Goal: Information Seeking & Learning: Learn about a topic

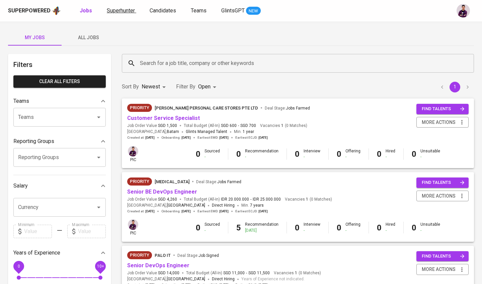
click at [124, 13] on span "Superhunter" at bounding box center [121, 10] width 28 height 6
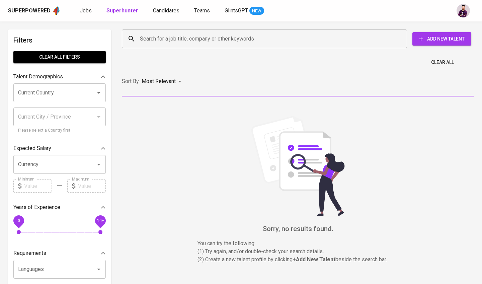
click at [170, 32] on input "Search for a job title, company or other keywords" at bounding box center [266, 38] width 256 height 13
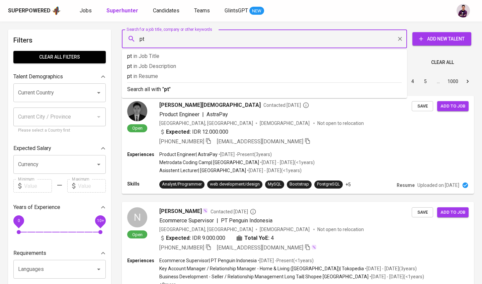
type input "p"
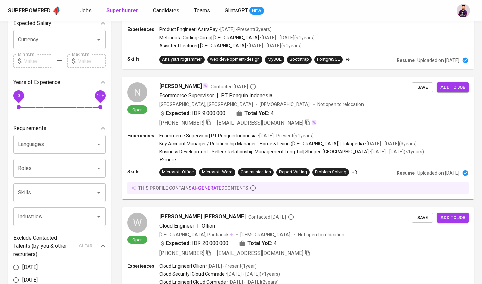
scroll to position [125, 0]
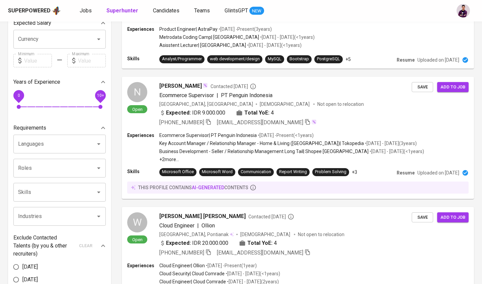
click at [38, 144] on input "Languages" at bounding box center [50, 144] width 68 height 13
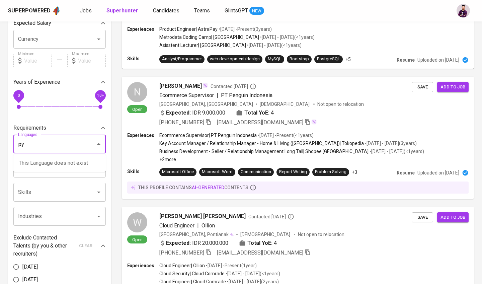
type input "p"
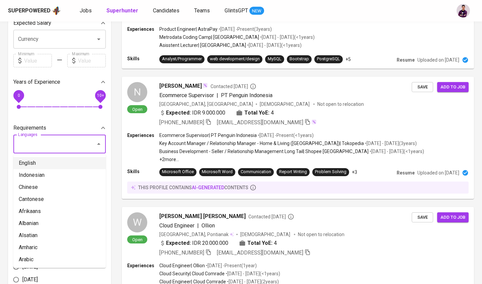
click at [10, 189] on div "Filters Clear All filters Talent Demographics Current Country Current Country C…" at bounding box center [59, 180] width 103 height 552
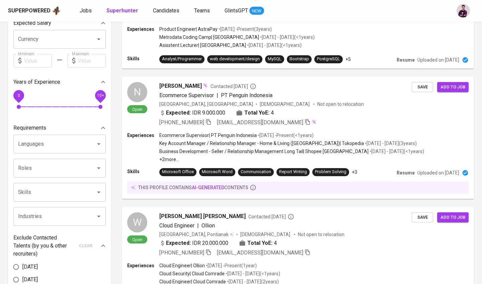
click at [48, 169] on input "Roles" at bounding box center [50, 168] width 68 height 13
click at [32, 193] on input "Skills" at bounding box center [50, 192] width 68 height 13
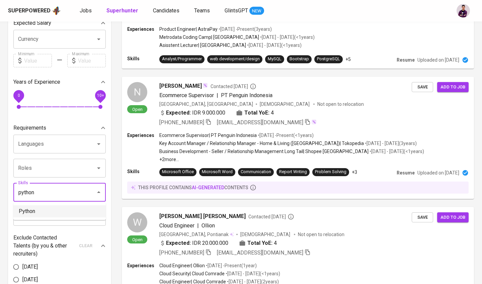
click at [57, 215] on li "Python" at bounding box center [59, 211] width 92 height 12
type input "python"
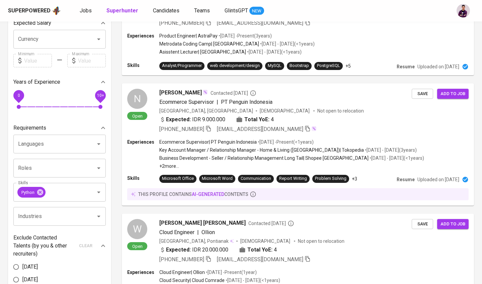
click at [57, 212] on input "Industries" at bounding box center [50, 216] width 68 height 13
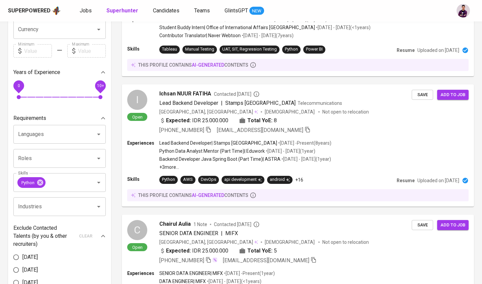
scroll to position [46, 0]
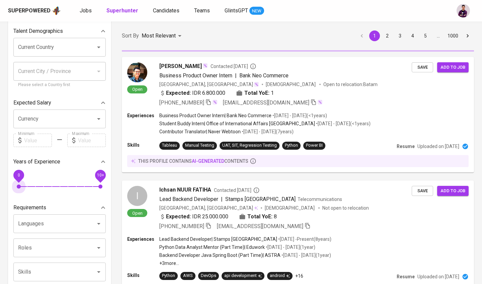
drag, startPoint x: 19, startPoint y: 185, endPoint x: 16, endPoint y: 185, distance: 3.4
click at [43, 263] on div "Skills" at bounding box center [59, 272] width 92 height 19
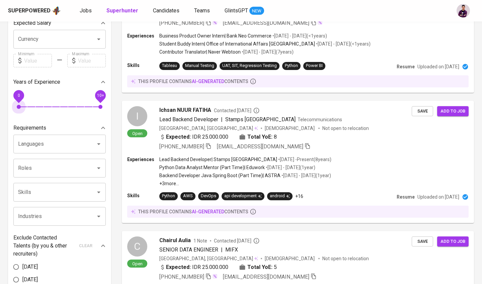
click at [38, 192] on input "Skills" at bounding box center [50, 192] width 68 height 13
drag, startPoint x: 44, startPoint y: 105, endPoint x: 55, endPoint y: 105, distance: 11.1
click at [45, 105] on span "3" at bounding box center [43, 107] width 4 height 4
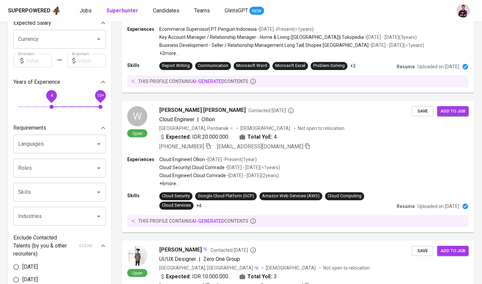
drag, startPoint x: 44, startPoint y: 106, endPoint x: 50, endPoint y: 107, distance: 6.0
click at [57, 107] on span "4 10+" at bounding box center [60, 106] width 82 height 9
drag, startPoint x: 50, startPoint y: 107, endPoint x: 56, endPoint y: 107, distance: 6.4
click at [56, 107] on span "5 10+" at bounding box center [60, 106] width 82 height 9
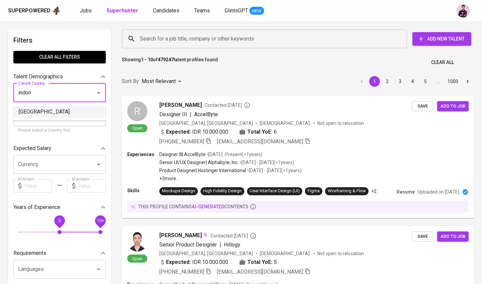
click at [61, 115] on li "[GEOGRAPHIC_DATA]" at bounding box center [59, 112] width 92 height 12
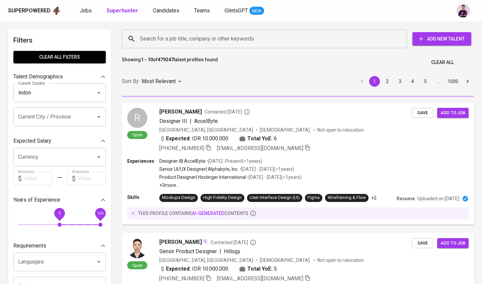
type input "[GEOGRAPHIC_DATA]"
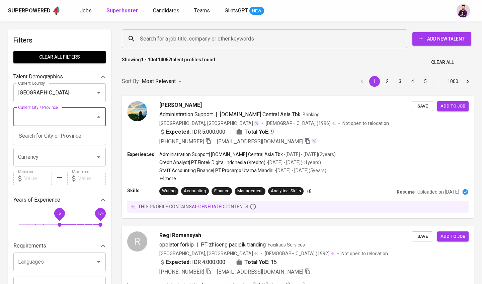
click at [42, 119] on input "Current City / Province" at bounding box center [50, 117] width 68 height 13
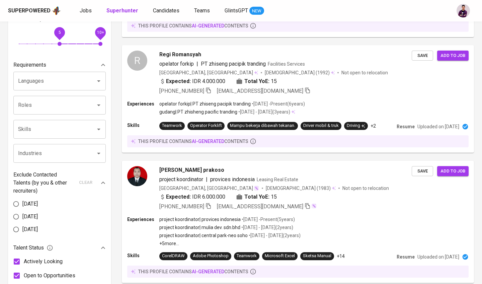
scroll to position [173, 0]
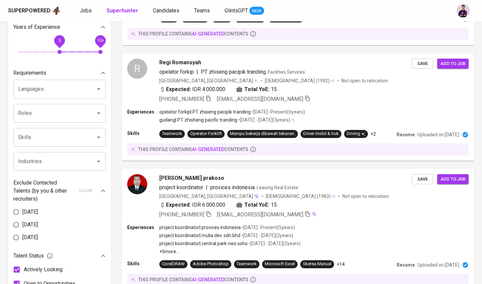
click at [77, 132] on input "Skills" at bounding box center [50, 137] width 68 height 13
click at [77, 155] on li "Python" at bounding box center [59, 156] width 92 height 12
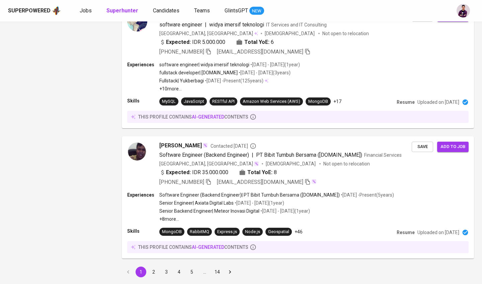
scroll to position [1159, 0]
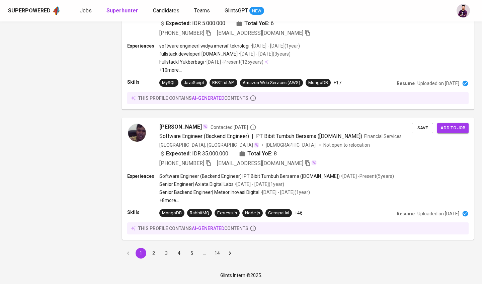
click at [153, 251] on button "2" at bounding box center [153, 253] width 11 height 11
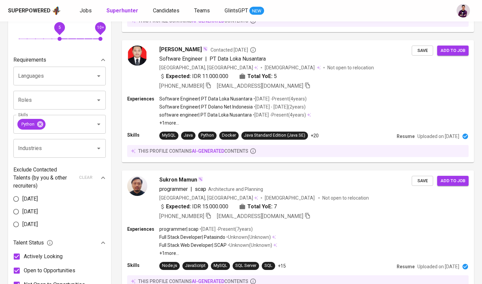
scroll to position [186, 0]
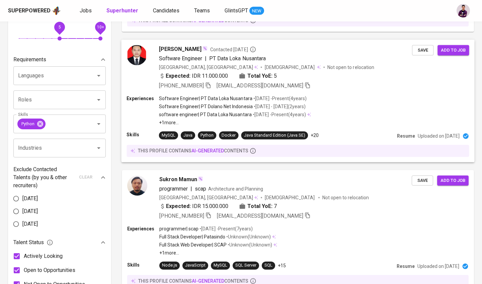
click at [146, 52] on img at bounding box center [137, 55] width 20 height 20
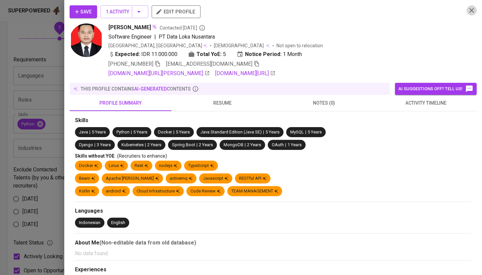
click at [471, 10] on icon "button" at bounding box center [472, 10] width 5 height 5
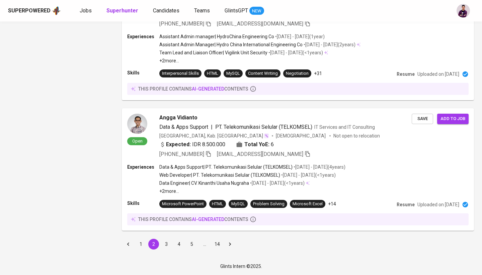
scroll to position [1140, 0]
click at [167, 244] on button "3" at bounding box center [166, 244] width 11 height 11
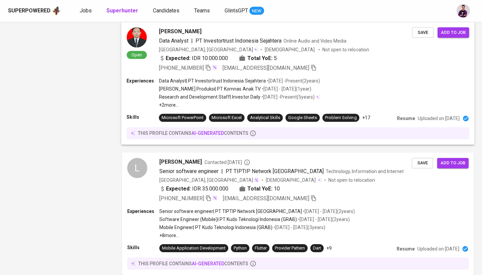
scroll to position [608, 0]
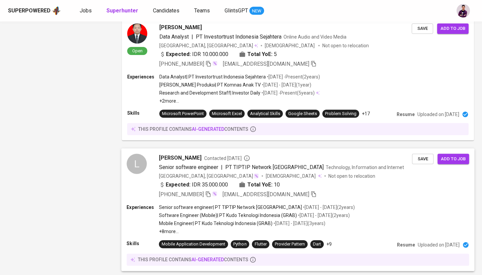
click at [165, 155] on span "Lucgu Qolfiera Muhammad" at bounding box center [180, 157] width 43 height 8
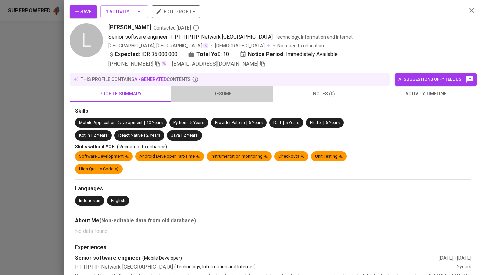
click at [236, 92] on span "resume" at bounding box center [223, 93] width 94 height 8
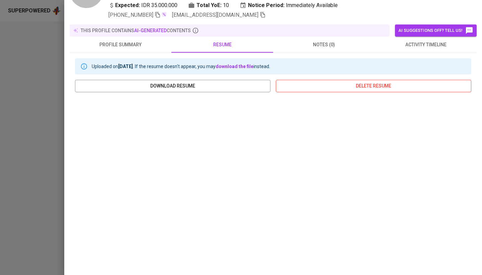
scroll to position [0, 0]
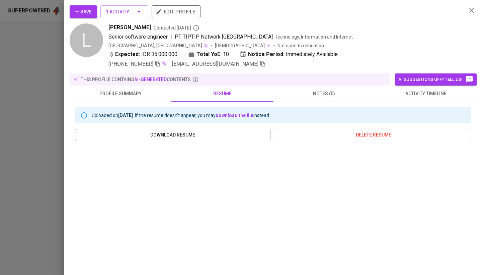
click at [421, 94] on span "activity timeline" at bounding box center [426, 93] width 94 height 8
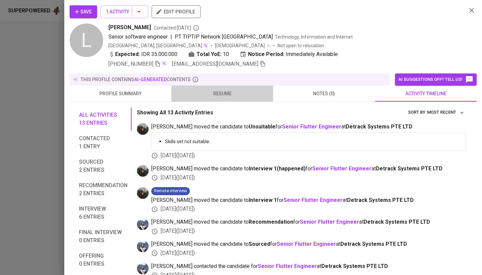
click at [209, 94] on span "resume" at bounding box center [223, 93] width 94 height 8
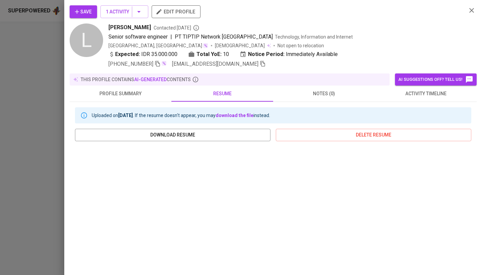
click at [467, 10] on button "button" at bounding box center [472, 10] width 10 height 10
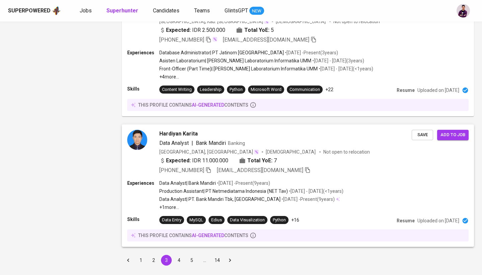
scroll to position [1169, 0]
click at [178, 255] on button "4" at bounding box center [179, 260] width 11 height 11
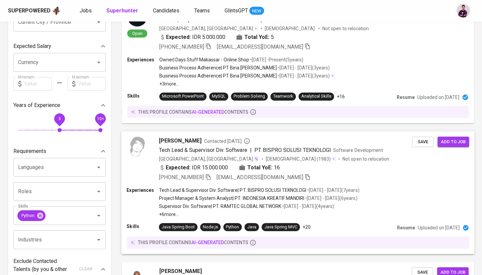
scroll to position [112, 0]
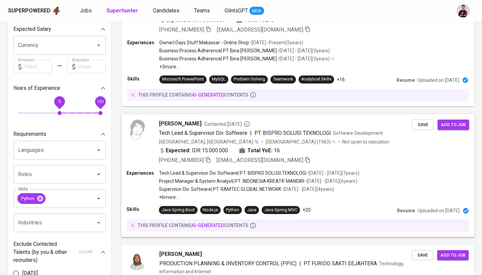
click at [140, 122] on img at bounding box center [137, 129] width 20 height 20
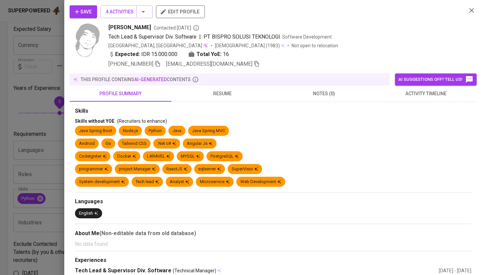
click at [237, 94] on span "resume" at bounding box center [223, 93] width 94 height 8
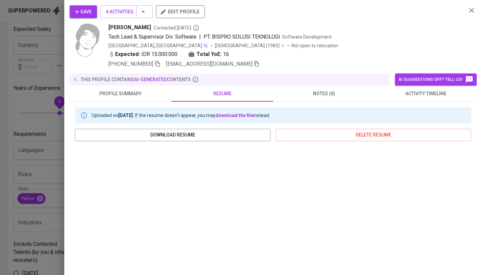
scroll to position [0, 0]
click at [473, 13] on icon "button" at bounding box center [472, 10] width 8 height 8
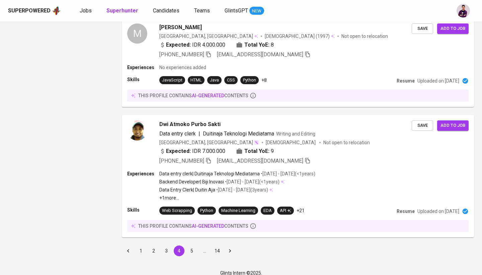
scroll to position [1137, 0]
click at [192, 246] on button "5" at bounding box center [192, 251] width 11 height 11
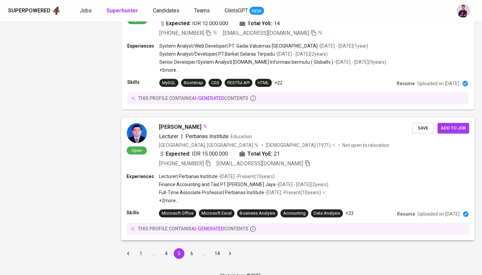
scroll to position [1168, 0]
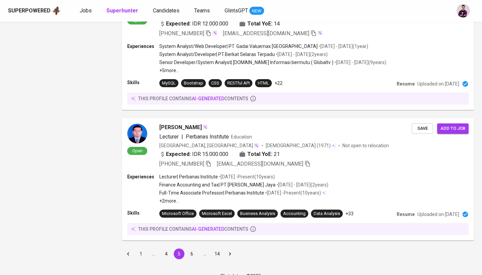
click at [195, 248] on button "6" at bounding box center [192, 253] width 11 height 11
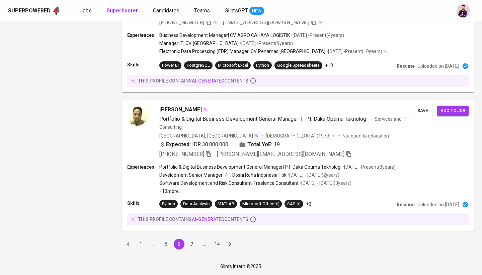
scroll to position [1163, 0]
click at [196, 245] on button "7" at bounding box center [192, 244] width 11 height 11
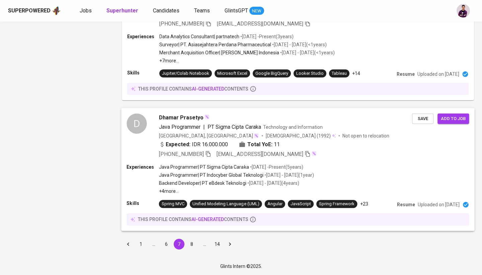
scroll to position [1160, 0]
click at [193, 242] on button "8" at bounding box center [192, 244] width 11 height 11
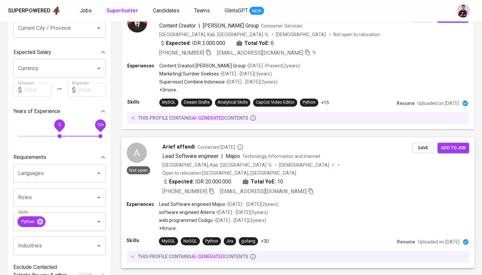
scroll to position [105, 0]
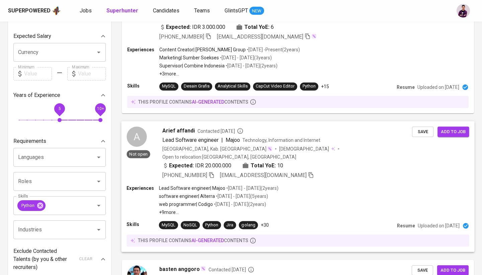
click at [133, 140] on div "A" at bounding box center [137, 136] width 20 height 20
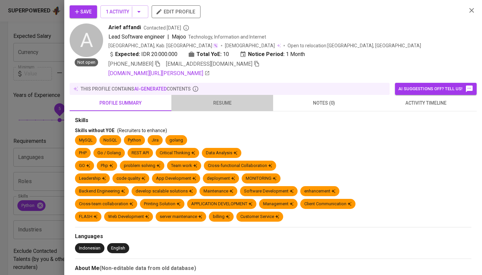
click at [226, 104] on span "resume" at bounding box center [223, 103] width 94 height 8
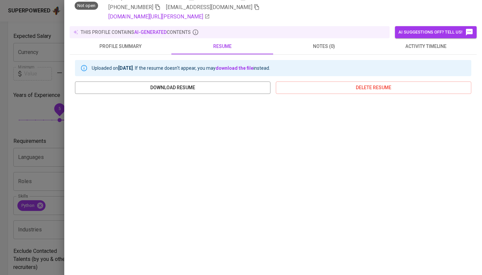
scroll to position [92, 0]
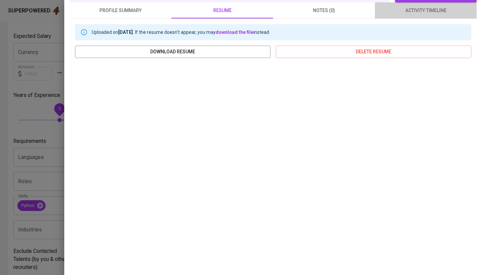
click at [426, 11] on span "activity timeline" at bounding box center [426, 10] width 94 height 8
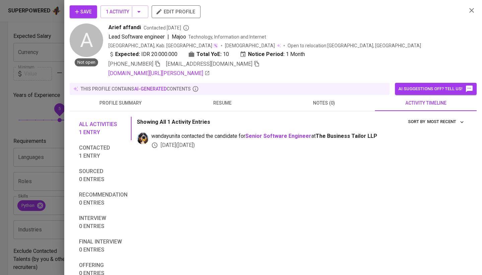
scroll to position [0, 0]
click at [247, 102] on span "resume" at bounding box center [223, 103] width 94 height 8
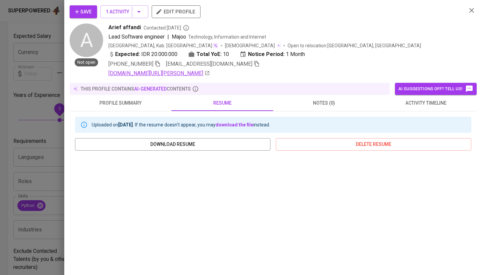
click at [192, 74] on link "linkedin.com/in/arief-affandi-84388640" at bounding box center [159, 73] width 101 height 8
click at [473, 9] on icon "button" at bounding box center [472, 10] width 8 height 8
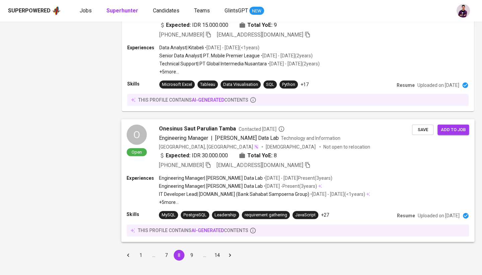
scroll to position [1159, 0]
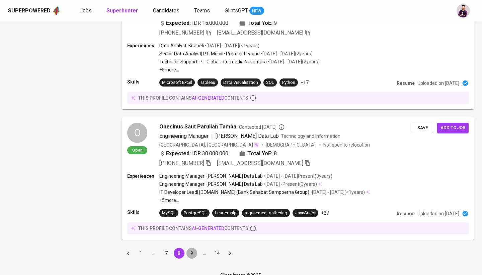
click at [191, 248] on button "9" at bounding box center [192, 253] width 11 height 11
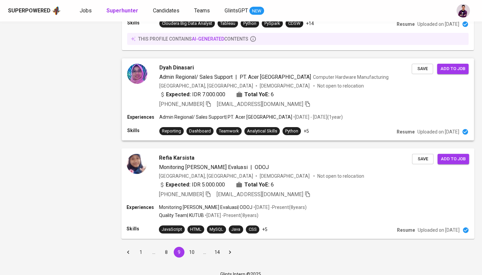
scroll to position [991, 0]
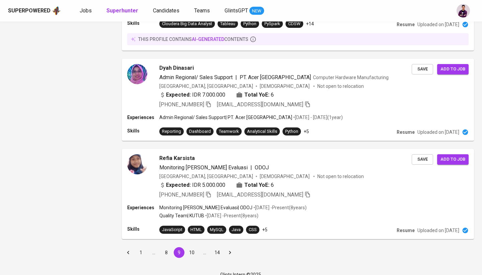
click at [189, 243] on div "1 … 8 9 10 … 14" at bounding box center [298, 252] width 360 height 19
click at [191, 247] on button "10" at bounding box center [192, 252] width 11 height 11
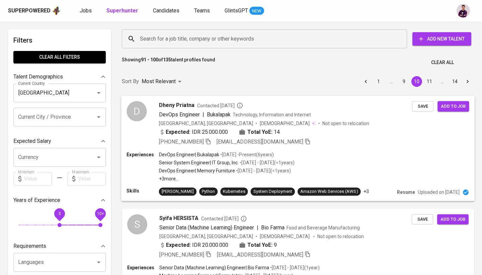
click at [136, 112] on div "D" at bounding box center [137, 111] width 20 height 20
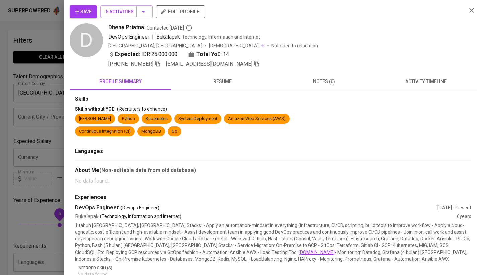
click at [219, 86] on button "resume" at bounding box center [223, 81] width 102 height 16
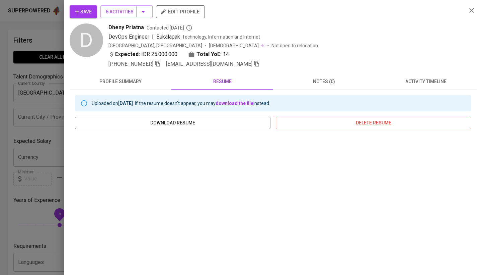
click at [436, 84] on span "activity timeline" at bounding box center [426, 81] width 94 height 8
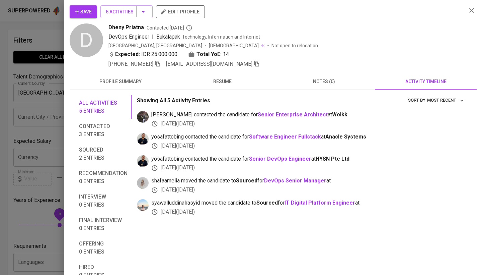
click at [36, 147] on div at bounding box center [241, 137] width 482 height 275
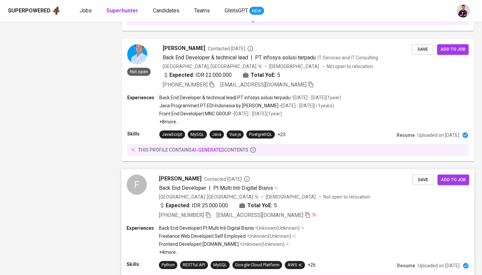
scroll to position [1071, 0]
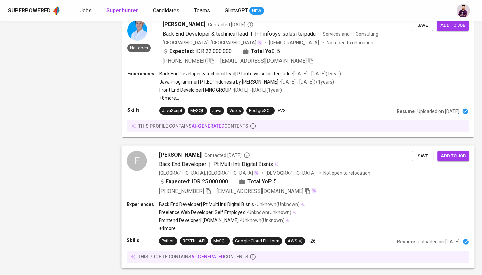
click at [132, 158] on div "F" at bounding box center [137, 161] width 20 height 20
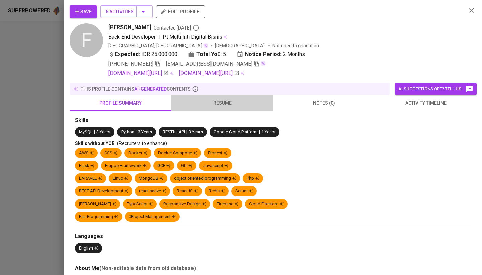
click at [235, 105] on span "resume" at bounding box center [223, 103] width 94 height 8
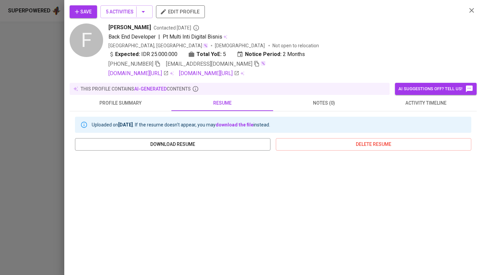
scroll to position [87, 0]
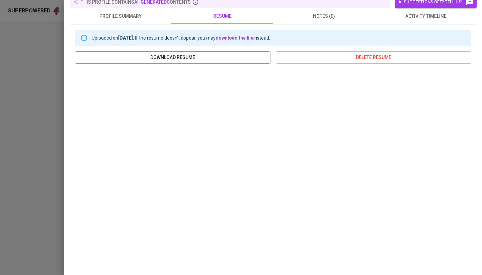
click at [414, 15] on span "activity timeline" at bounding box center [426, 16] width 94 height 8
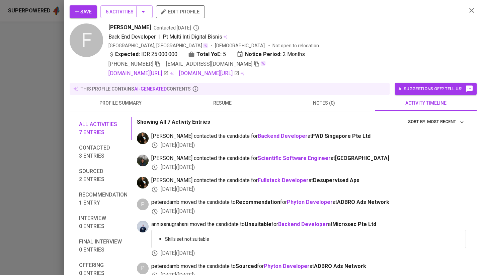
scroll to position [0, 0]
click at [167, 73] on link "linkedin.com/in/faisnasrullah" at bounding box center [139, 73] width 60 height 8
click at [221, 103] on span "resume" at bounding box center [223, 103] width 94 height 8
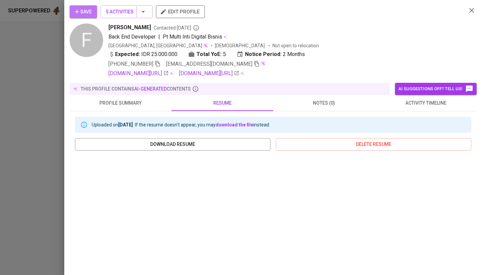
click at [84, 13] on span "Save" at bounding box center [83, 12] width 17 height 8
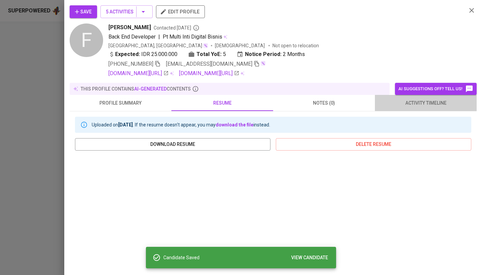
click at [389, 107] on button "activity timeline" at bounding box center [426, 103] width 102 height 16
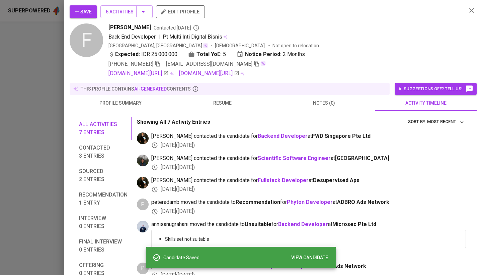
click at [180, 181] on span "ridlo contacted the candidate for Fullstack Developer at Desupervised Aps" at bounding box center [308, 181] width 315 height 8
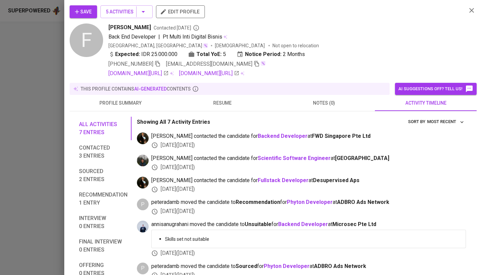
click at [157, 63] on icon "button" at bounding box center [158, 64] width 6 height 6
click at [82, 14] on span "Save" at bounding box center [83, 12] width 17 height 8
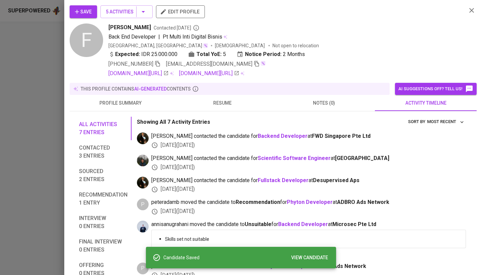
click at [472, 10] on icon "button" at bounding box center [472, 10] width 5 height 5
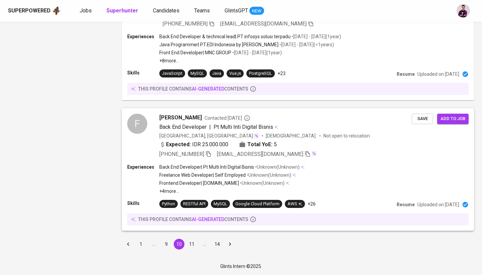
scroll to position [1108, 0]
click at [190, 246] on button "11" at bounding box center [192, 244] width 11 height 11
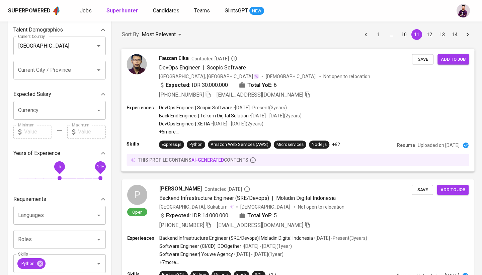
scroll to position [51, 0]
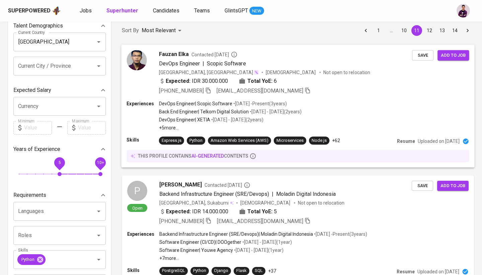
click at [148, 61] on div "Fauzan Elka Contacted 8 months ago DevOps Engineer | Scopic Software Indonesia,…" at bounding box center [270, 72] width 286 height 45
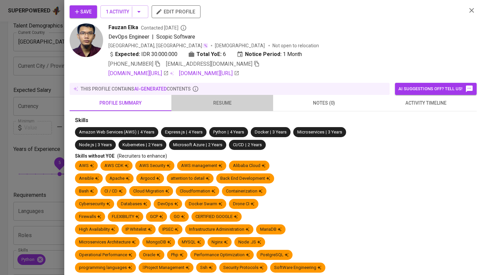
click at [223, 106] on span "resume" at bounding box center [223, 103] width 94 height 8
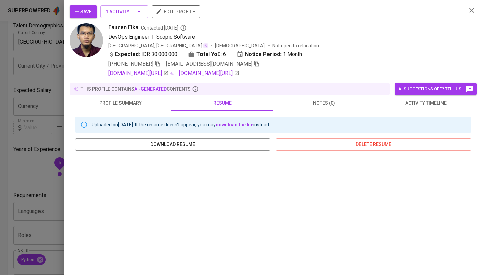
scroll to position [0, 0]
click at [471, 9] on icon "button" at bounding box center [472, 10] width 8 height 8
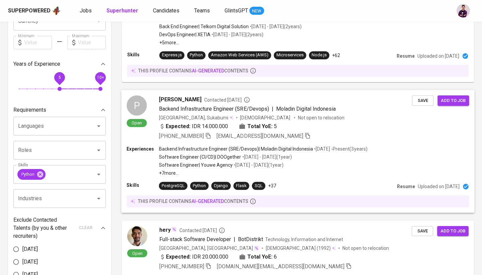
scroll to position [142, 0]
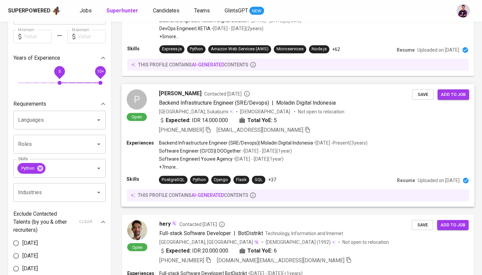
click at [135, 99] on div "P" at bounding box center [137, 99] width 20 height 20
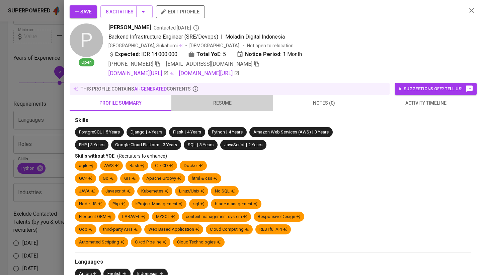
click at [224, 104] on span "resume" at bounding box center [223, 103] width 94 height 8
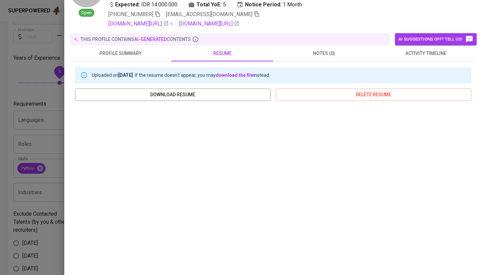
scroll to position [0, 0]
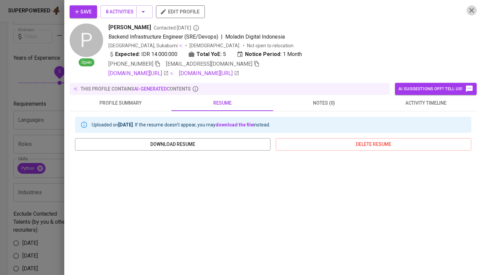
click at [470, 12] on icon "button" at bounding box center [472, 10] width 5 height 5
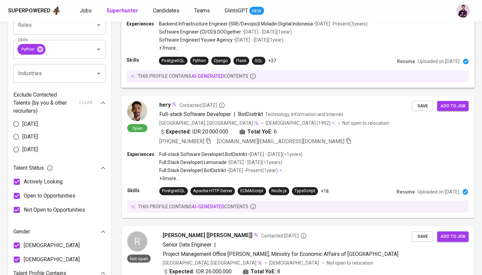
scroll to position [272, 0]
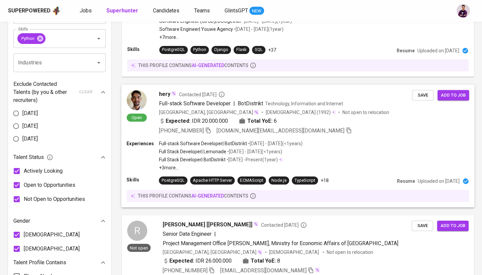
click at [145, 101] on img at bounding box center [137, 100] width 20 height 20
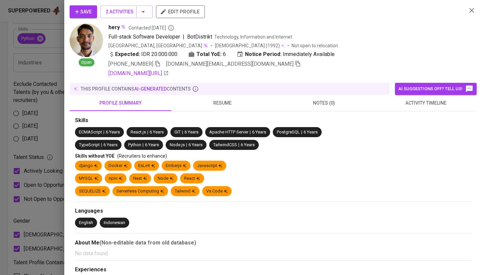
click at [217, 103] on span "resume" at bounding box center [223, 103] width 94 height 8
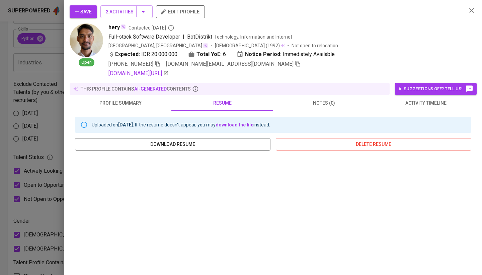
scroll to position [0, 0]
click at [471, 11] on icon "button" at bounding box center [472, 10] width 5 height 5
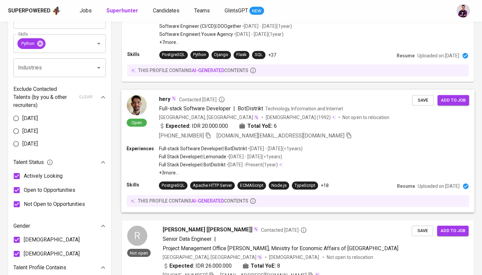
scroll to position [267, 0]
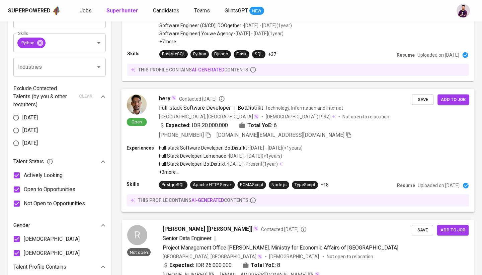
click at [136, 104] on img at bounding box center [137, 104] width 20 height 20
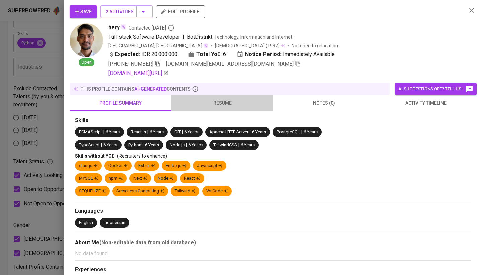
click at [230, 107] on button "resume" at bounding box center [223, 103] width 102 height 16
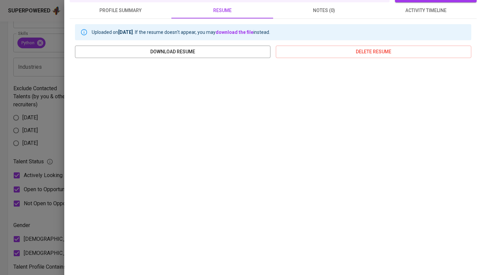
scroll to position [0, 0]
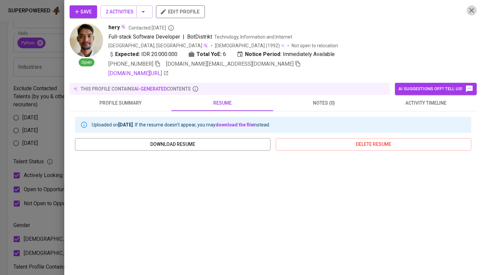
click at [467, 11] on button "button" at bounding box center [472, 10] width 10 height 10
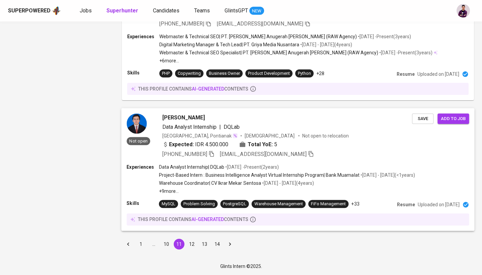
scroll to position [1169, 0]
click at [188, 243] on button "12" at bounding box center [192, 244] width 11 height 11
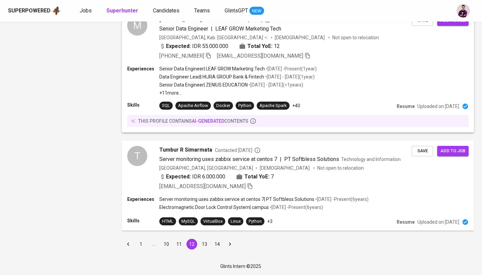
scroll to position [1098, 0]
click at [203, 244] on button "13" at bounding box center [204, 244] width 11 height 11
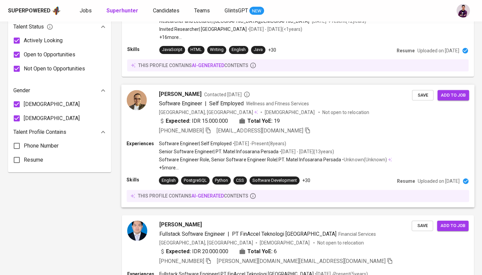
scroll to position [402, 0]
click at [143, 96] on img at bounding box center [137, 100] width 20 height 20
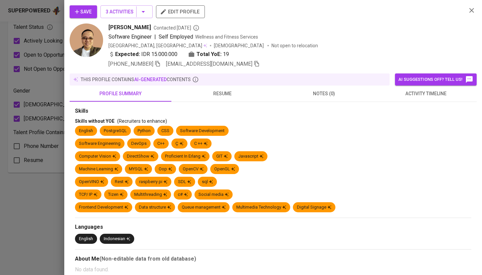
click at [53, 187] on div at bounding box center [241, 137] width 482 height 275
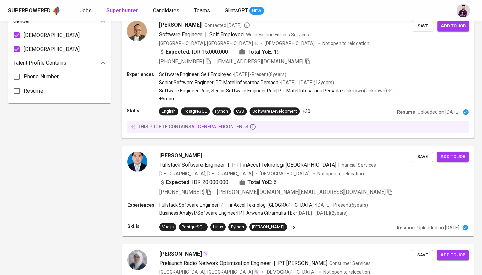
scroll to position [475, 0]
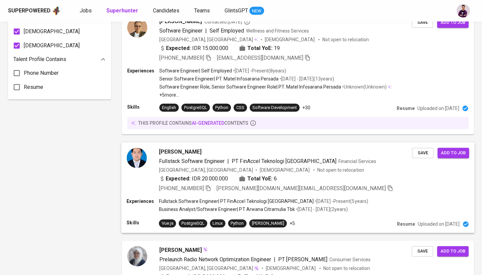
click at [134, 158] on img at bounding box center [137, 158] width 20 height 20
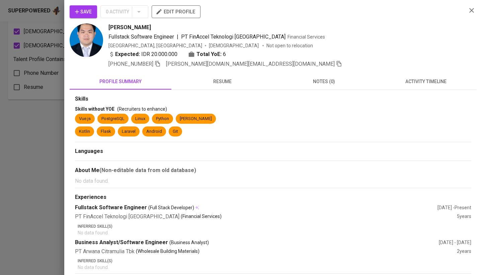
click at [226, 84] on span "resume" at bounding box center [223, 81] width 94 height 8
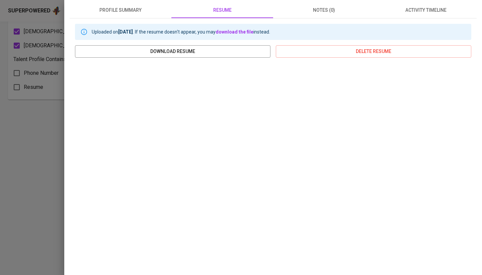
scroll to position [71, 0]
click at [36, 148] on div at bounding box center [241, 137] width 482 height 275
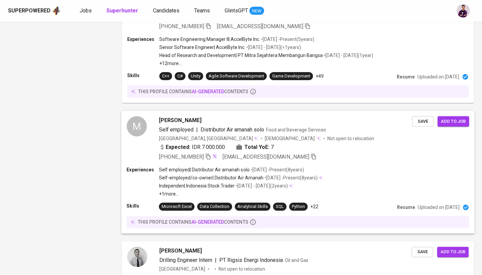
scroll to position [975, 0]
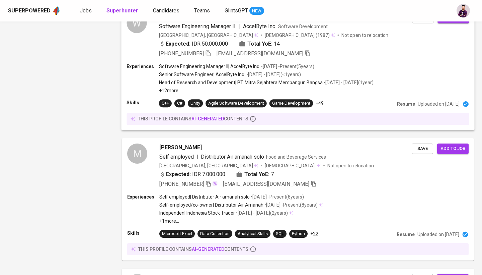
click at [144, 34] on div "W" at bounding box center [137, 35] width 20 height 45
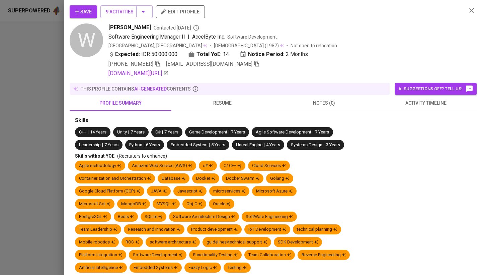
drag, startPoint x: 144, startPoint y: 34, endPoint x: 224, endPoint y: 107, distance: 108.4
click at [145, 54] on div "Save 9 Activities edit profile W Wijanarko Sukma Pamungkas Contacted 1 year ago…" at bounding box center [241, 137] width 482 height 275
click at [224, 107] on button "resume" at bounding box center [223, 103] width 102 height 16
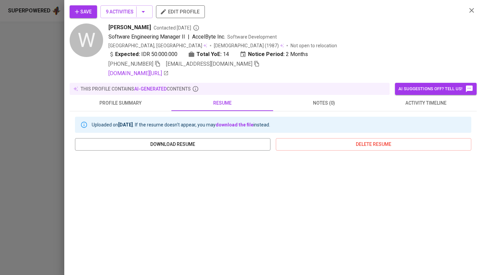
scroll to position [0, 0]
click at [471, 13] on icon "button" at bounding box center [472, 10] width 8 height 8
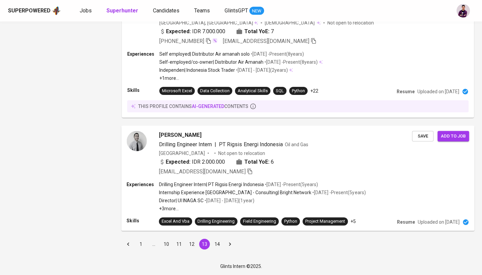
scroll to position [1117, 0]
click at [215, 246] on button "14" at bounding box center [217, 244] width 11 height 11
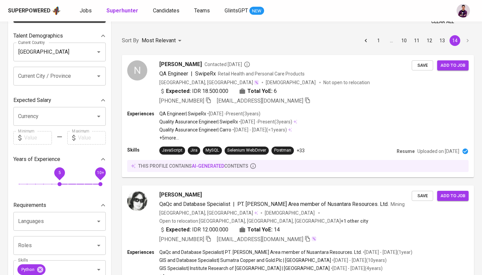
scroll to position [158, 0]
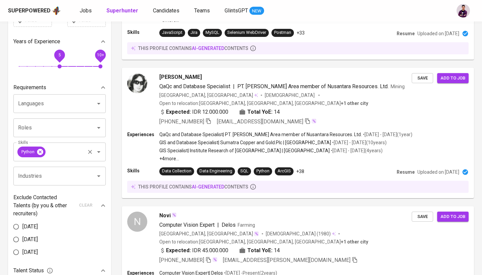
click at [40, 152] on icon at bounding box center [40, 151] width 6 height 6
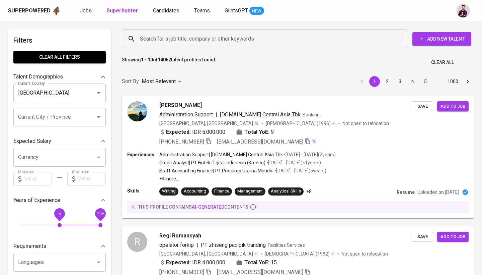
click at [177, 43] on input "Search for a job title, company or other keywords" at bounding box center [266, 38] width 256 height 13
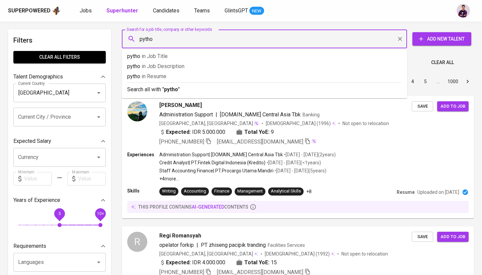
type input "python"
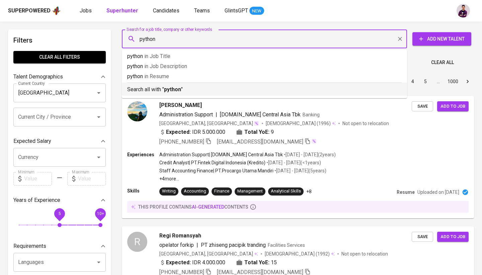
click at [183, 91] on p "Search all with " python "" at bounding box center [264, 89] width 275 height 8
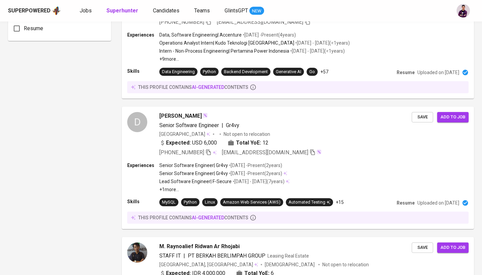
scroll to position [434, 0]
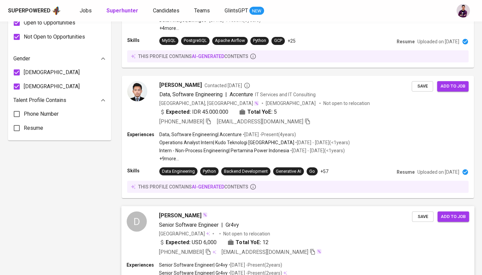
click at [139, 217] on div "D" at bounding box center [137, 221] width 20 height 20
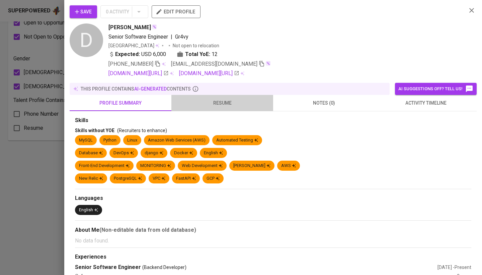
click at [230, 107] on button "resume" at bounding box center [223, 103] width 102 height 16
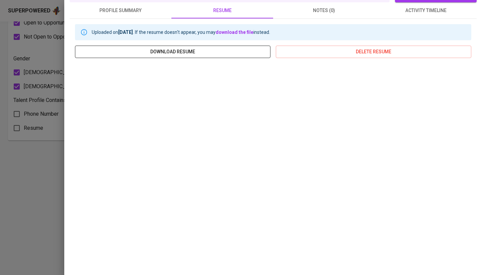
scroll to position [0, 0]
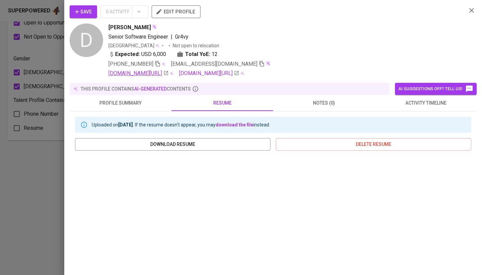
click at [162, 74] on link "linkedin.com/dedipurwanto" at bounding box center [139, 73] width 60 height 8
click at [475, 10] on icon "button" at bounding box center [472, 10] width 8 height 8
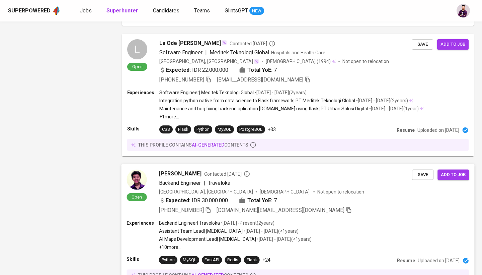
scroll to position [994, 0]
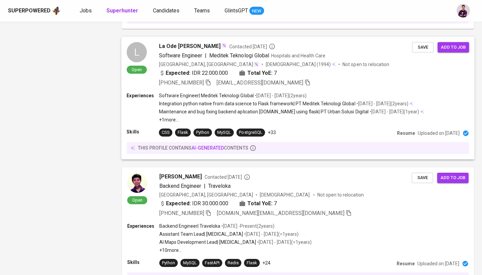
click at [133, 51] on div "L" at bounding box center [137, 52] width 20 height 20
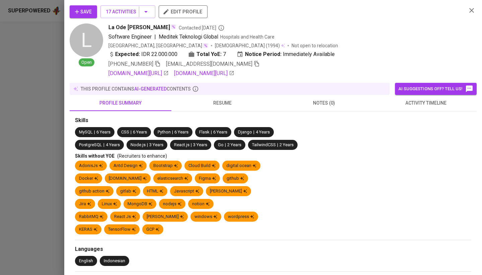
click at [220, 102] on span "resume" at bounding box center [223, 103] width 94 height 8
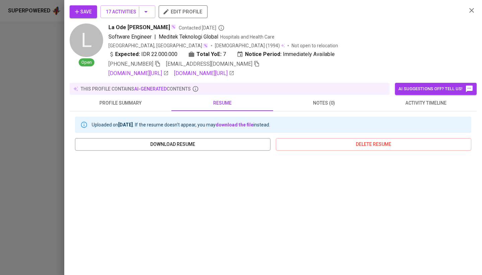
scroll to position [0, 0]
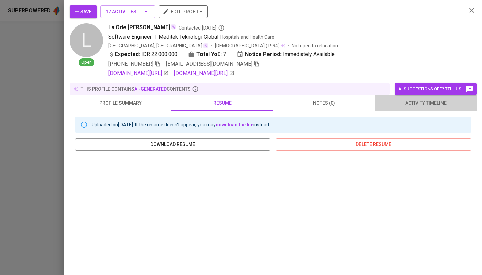
click at [422, 102] on span "activity timeline" at bounding box center [426, 103] width 94 height 8
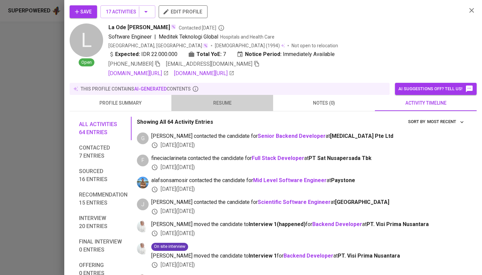
click at [220, 104] on span "resume" at bounding box center [223, 103] width 94 height 8
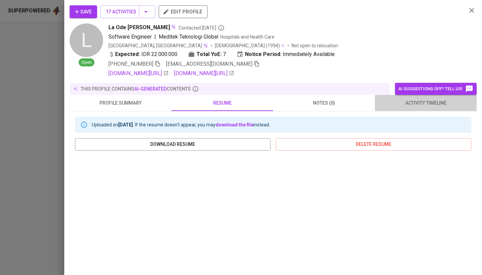
click at [437, 103] on span "activity timeline" at bounding box center [426, 103] width 94 height 8
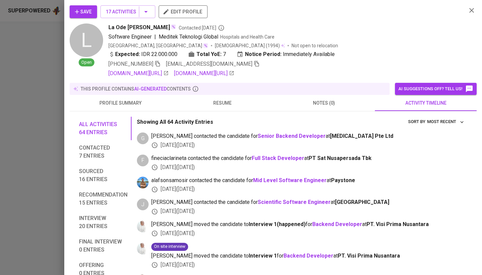
scroll to position [21, 0]
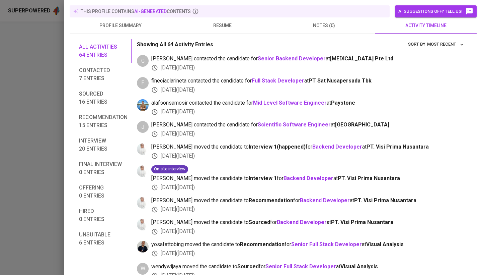
click at [97, 171] on span "Final interview 0 entries" at bounding box center [103, 168] width 49 height 16
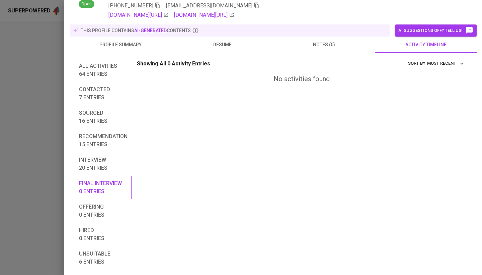
scroll to position [58, 0]
click at [89, 167] on span "Interview 20 entries" at bounding box center [103, 164] width 49 height 16
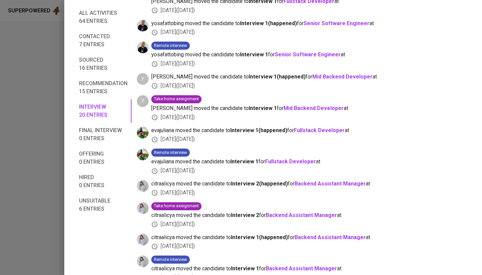
scroll to position [0, 0]
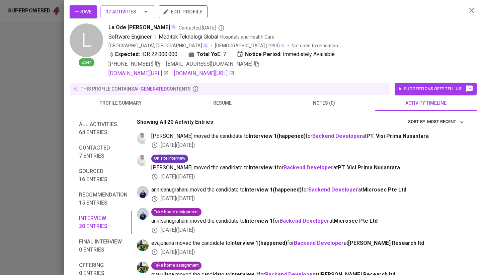
click at [469, 9] on icon "button" at bounding box center [472, 10] width 8 height 8
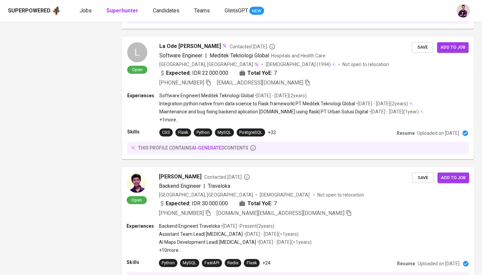
scroll to position [1056, 0]
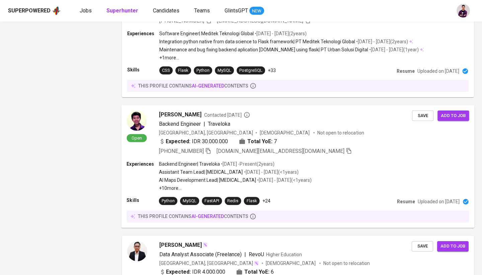
click at [141, 124] on img at bounding box center [137, 121] width 20 height 20
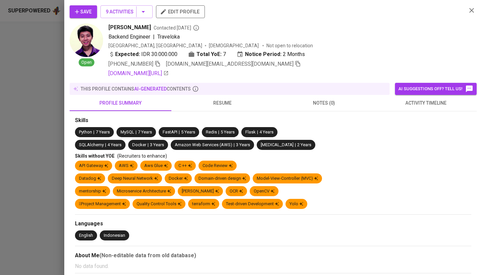
click at [232, 103] on span "resume" at bounding box center [223, 103] width 94 height 8
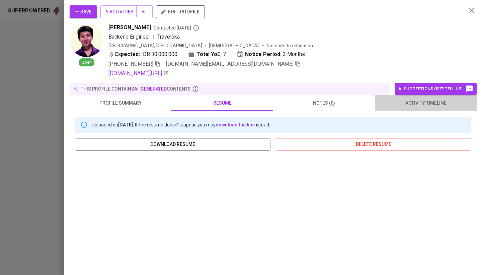
click at [420, 102] on span "activity timeline" at bounding box center [426, 103] width 94 height 8
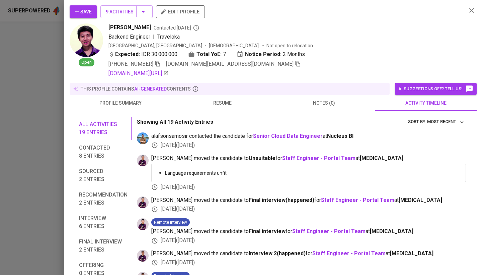
scroll to position [1, 0]
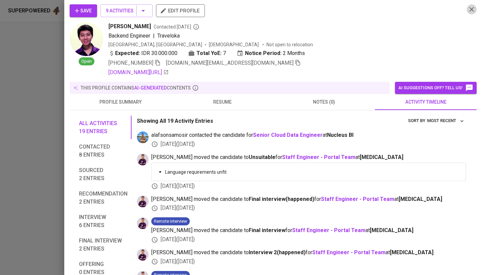
click at [469, 11] on icon "button" at bounding box center [472, 9] width 8 height 8
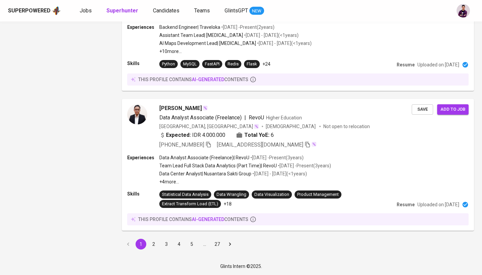
scroll to position [1192, 0]
click at [156, 242] on button "2" at bounding box center [153, 244] width 11 height 11
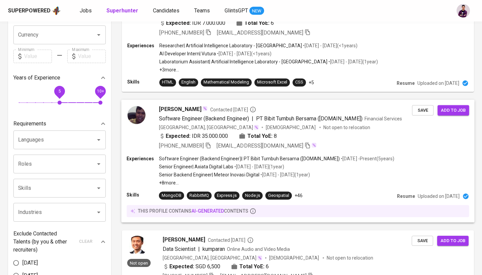
scroll to position [121, 0]
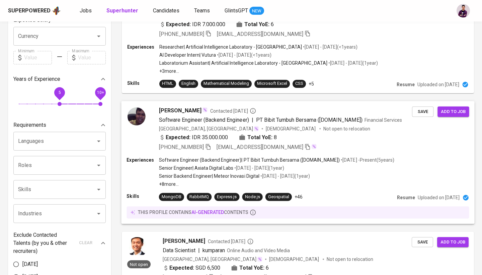
click at [137, 119] on img at bounding box center [137, 116] width 20 height 20
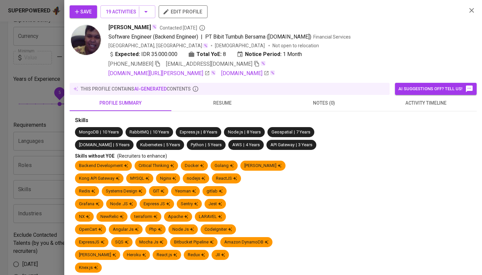
click at [223, 101] on span "resume" at bounding box center [223, 103] width 94 height 8
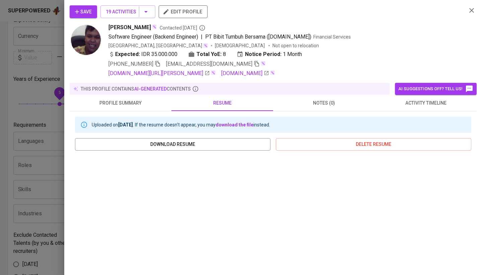
scroll to position [0, 0]
click at [196, 73] on link "linkedin.com/in/gerald-samosir-34b11611b" at bounding box center [159, 73] width 101 height 8
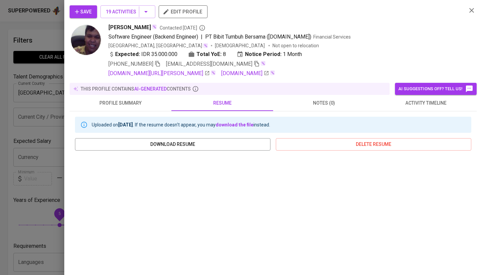
scroll to position [121, 0]
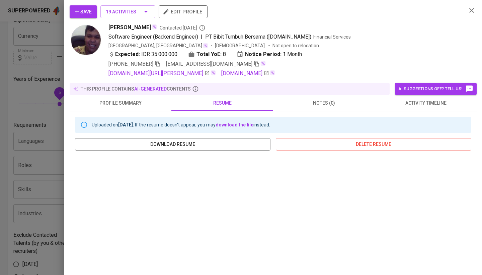
click at [45, 48] on div at bounding box center [241, 137] width 482 height 275
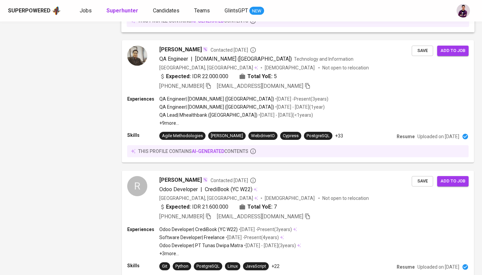
scroll to position [1149, 0]
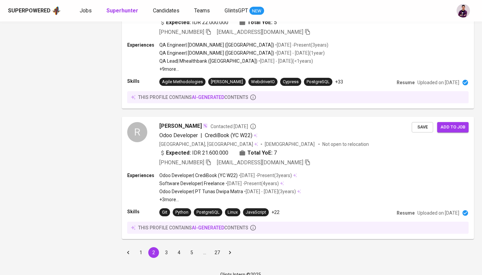
click at [166, 247] on button "3" at bounding box center [166, 252] width 11 height 11
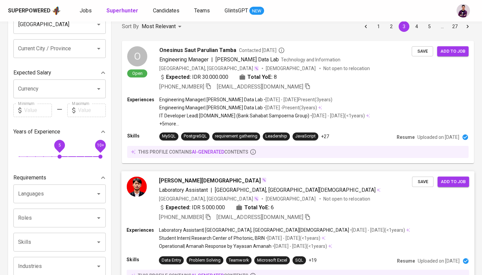
scroll to position [68, 0]
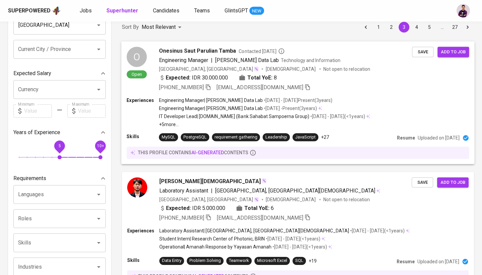
click at [134, 55] on div "O" at bounding box center [137, 57] width 20 height 20
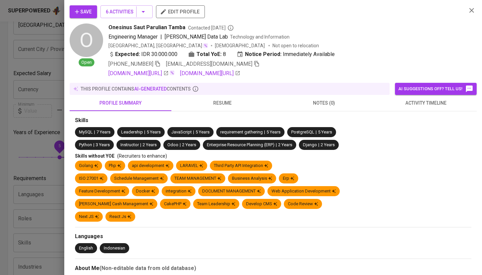
click at [222, 105] on span "resume" at bounding box center [223, 103] width 94 height 8
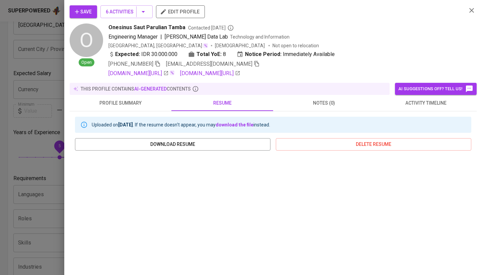
scroll to position [0, 0]
click at [472, 12] on icon "button" at bounding box center [472, 10] width 8 height 8
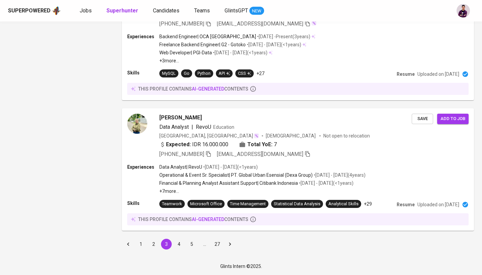
scroll to position [1152, 0]
click at [177, 242] on button "4" at bounding box center [179, 244] width 11 height 11
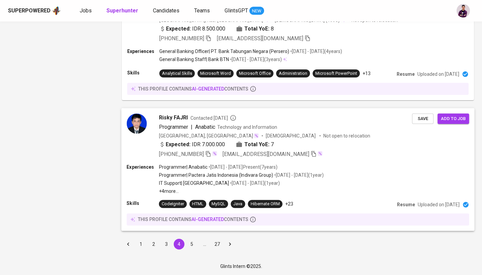
scroll to position [1184, 0]
click at [192, 245] on button "5" at bounding box center [192, 244] width 11 height 11
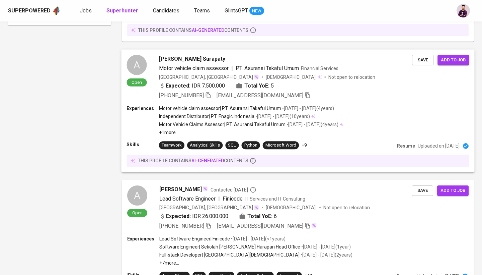
scroll to position [603, 0]
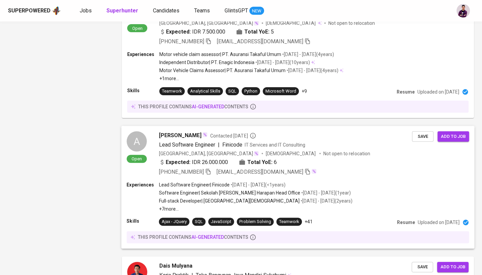
click at [138, 139] on div "A" at bounding box center [137, 141] width 20 height 20
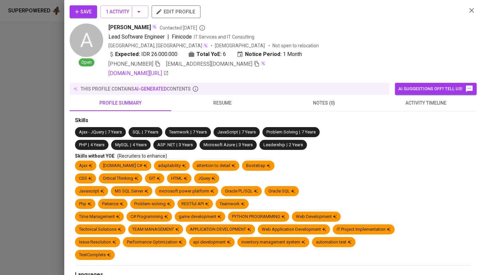
click at [224, 101] on span "resume" at bounding box center [223, 103] width 94 height 8
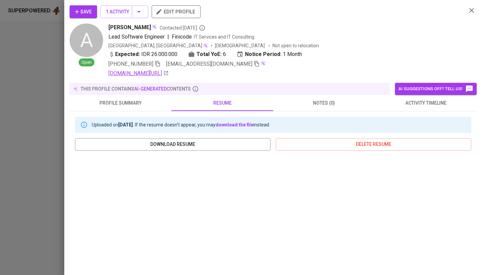
scroll to position [0, 0]
click at [159, 72] on link "[DOMAIN_NAME][URL]" at bounding box center [139, 73] width 60 height 8
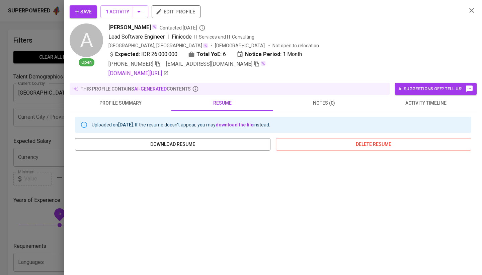
scroll to position [603, 0]
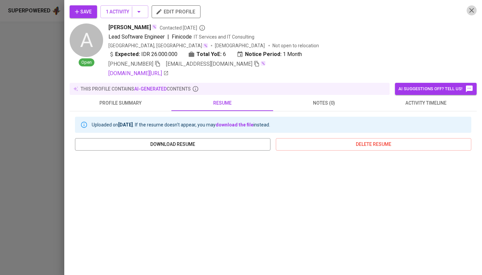
click at [475, 11] on icon "button" at bounding box center [472, 10] width 8 height 8
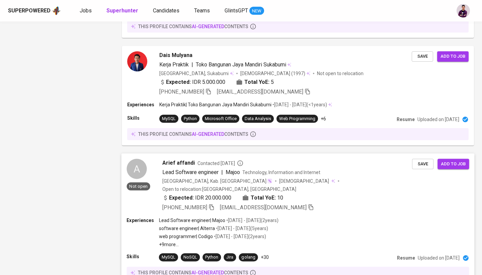
scroll to position [839, 0]
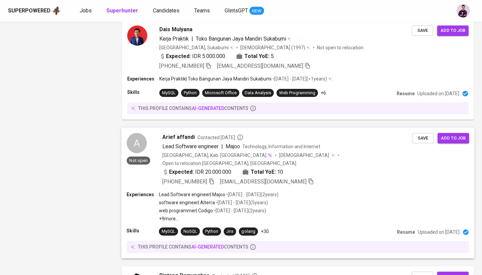
click at [146, 145] on div "A" at bounding box center [137, 143] width 20 height 20
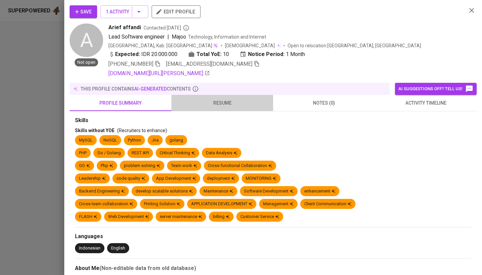
click at [220, 106] on span "resume" at bounding box center [223, 103] width 94 height 8
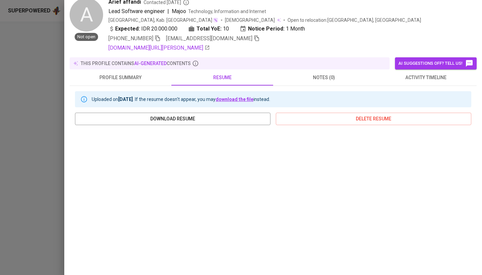
scroll to position [0, 0]
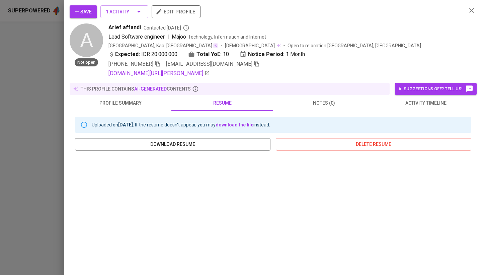
click at [435, 106] on span "activity timeline" at bounding box center [426, 103] width 94 height 8
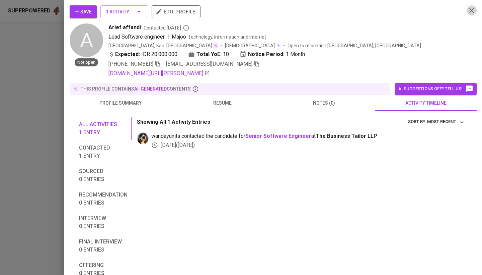
click at [473, 11] on icon "button" at bounding box center [472, 10] width 5 height 5
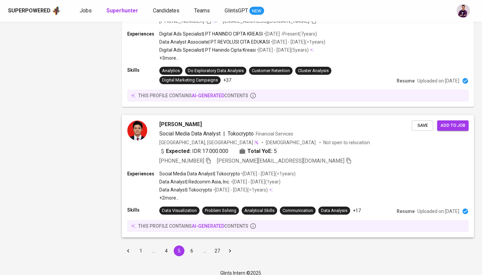
scroll to position [1129, 0]
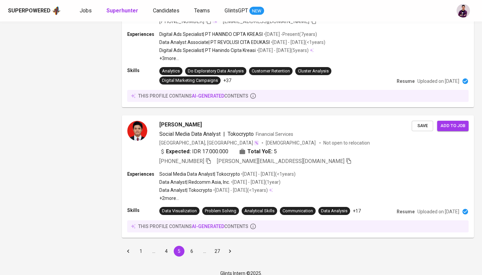
click at [192, 246] on button "6" at bounding box center [192, 251] width 11 height 11
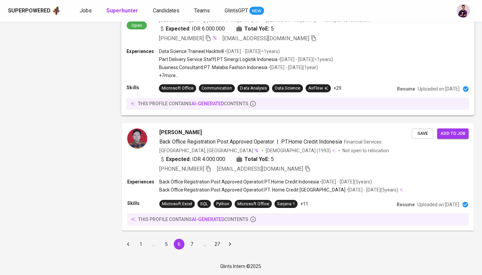
scroll to position [1152, 0]
click at [192, 241] on button "7" at bounding box center [192, 244] width 11 height 11
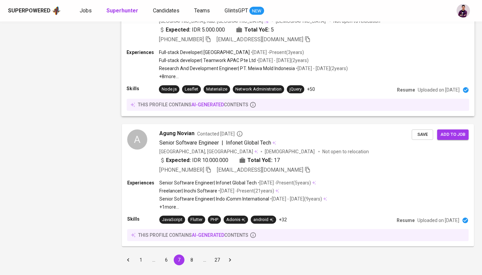
scroll to position [1168, 0]
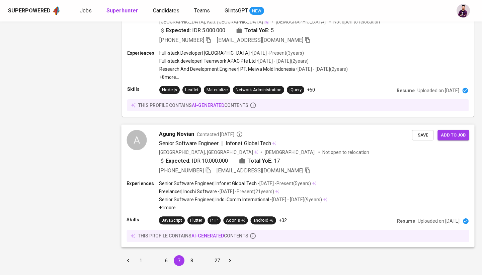
click at [135, 130] on div "A" at bounding box center [137, 140] width 20 height 20
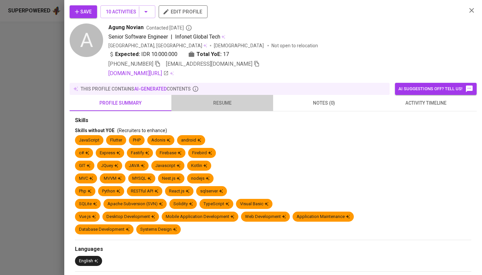
click at [218, 105] on span "resume" at bounding box center [223, 103] width 94 height 8
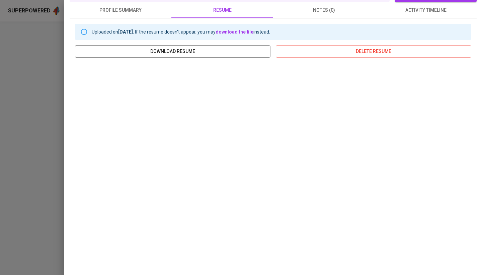
scroll to position [92, 0]
